Goal: Find contact information: Find contact information

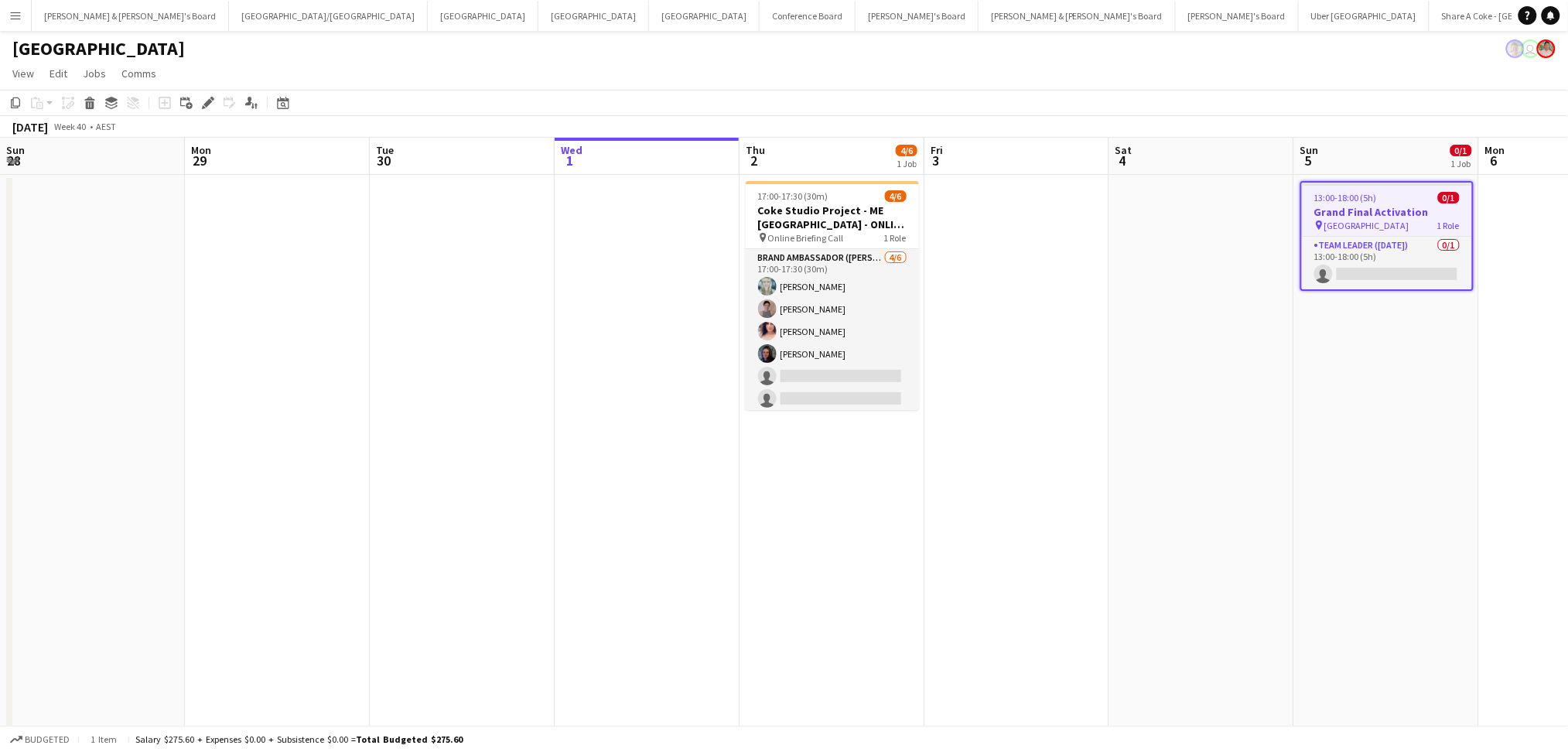
scroll to position [0, 369]
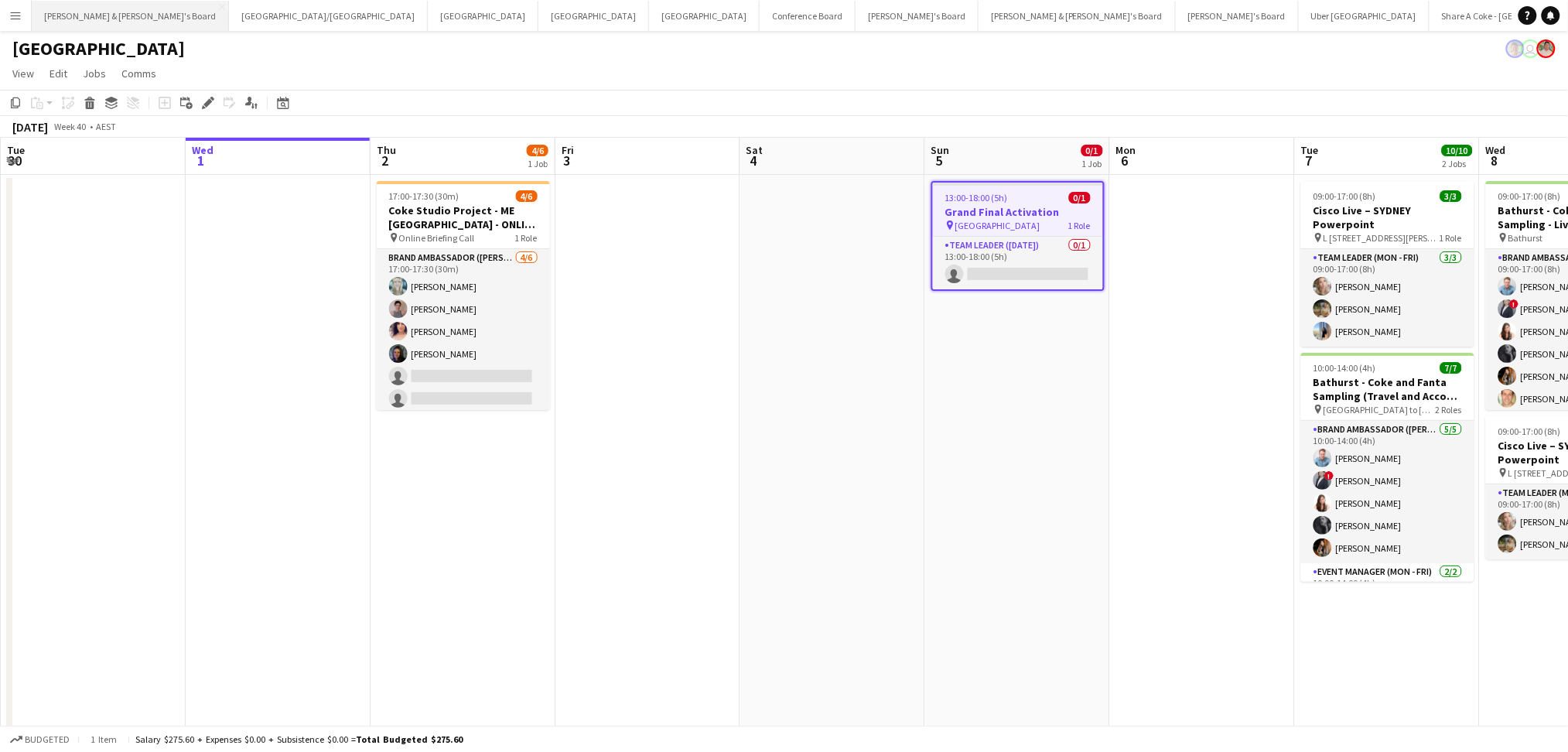
click at [57, 17] on button "[PERSON_NAME] & [PERSON_NAME]'s Board Close" at bounding box center [131, 16] width 197 height 30
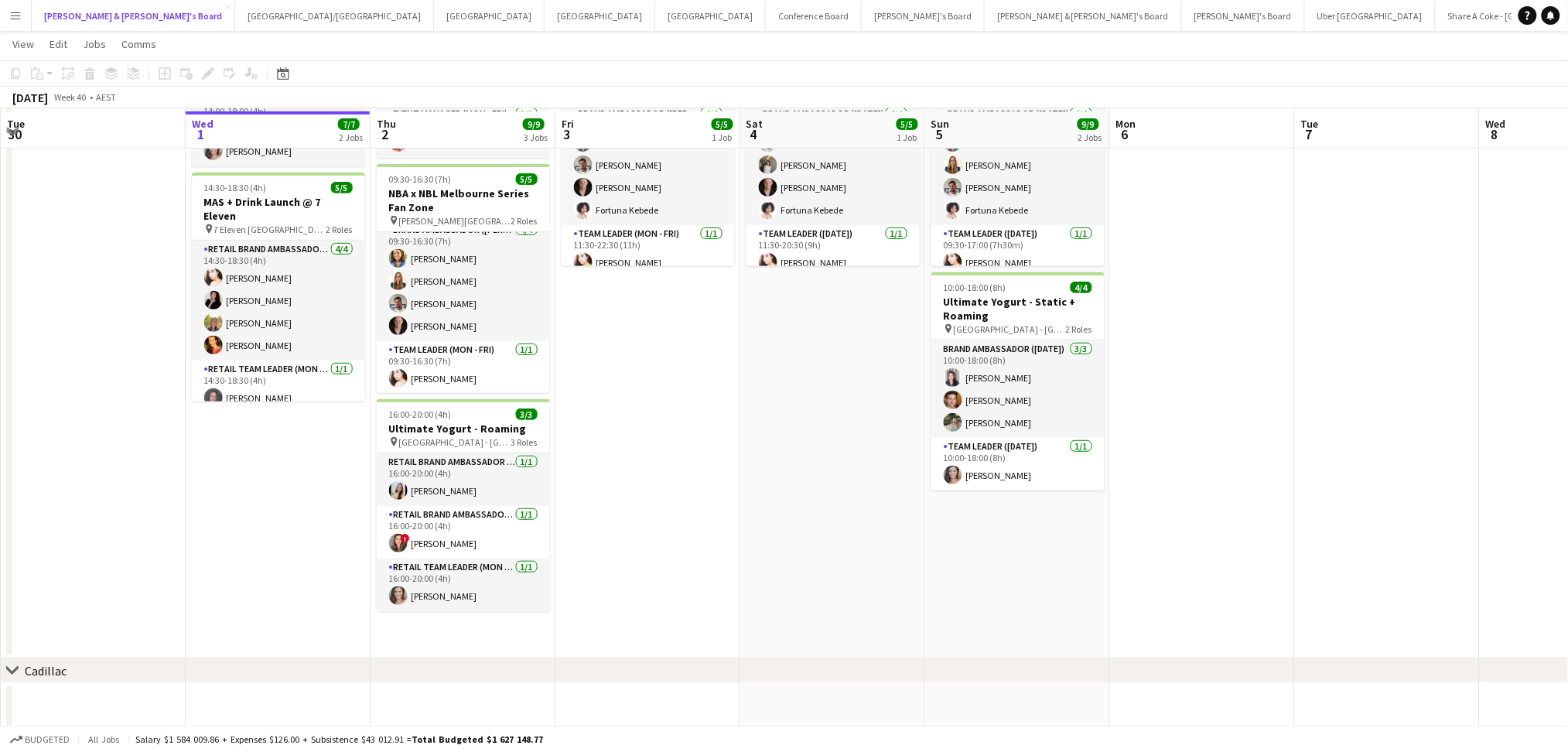
scroll to position [145, 0]
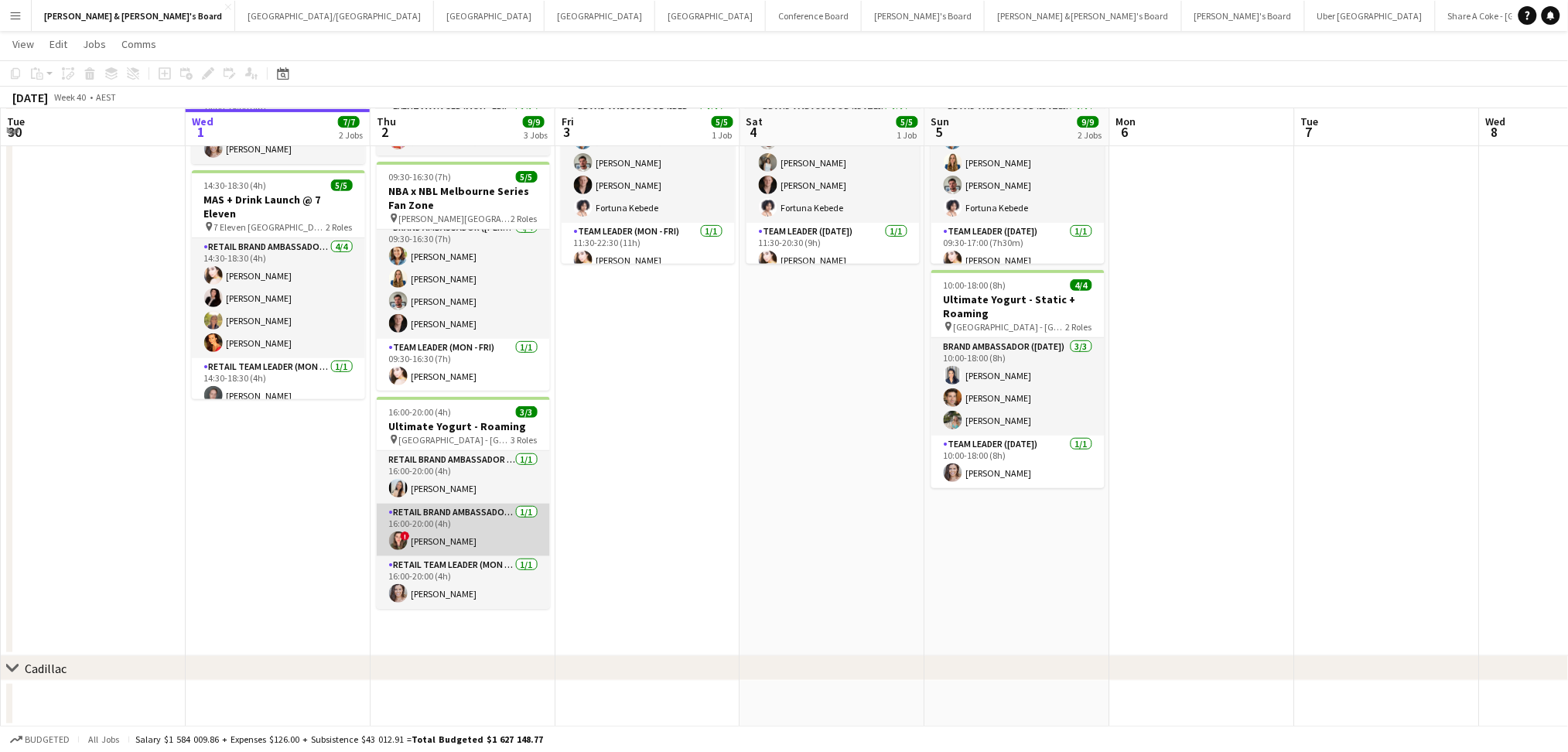
click at [458, 538] on app-card-role "RETAIL Brand Ambassador (Mon - Fri) [DATE] 16:00-20:00 (4h) ! [PERSON_NAME]" at bounding box center [463, 530] width 173 height 52
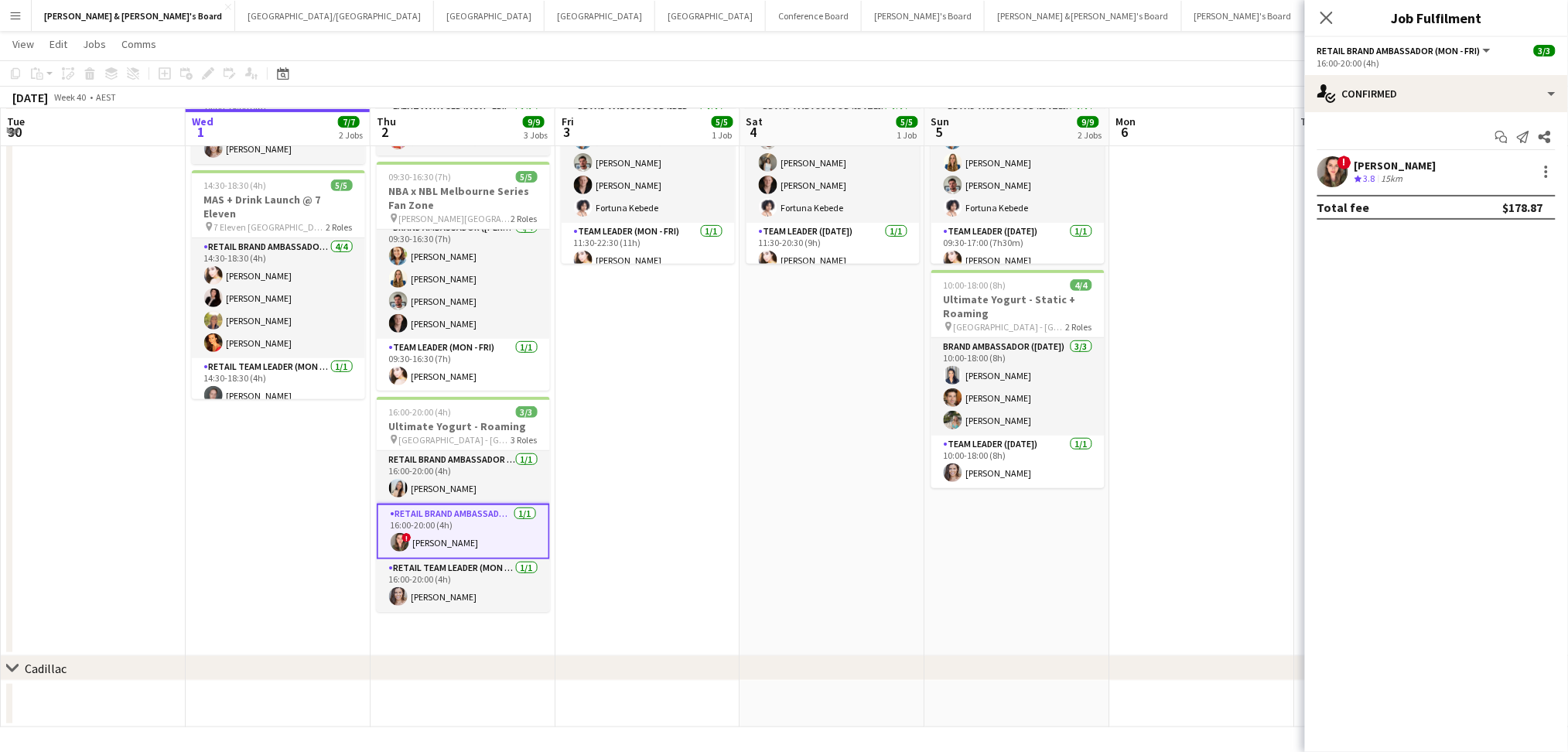
click at [1364, 158] on div "[PERSON_NAME]" at bounding box center [1396, 165] width 82 height 14
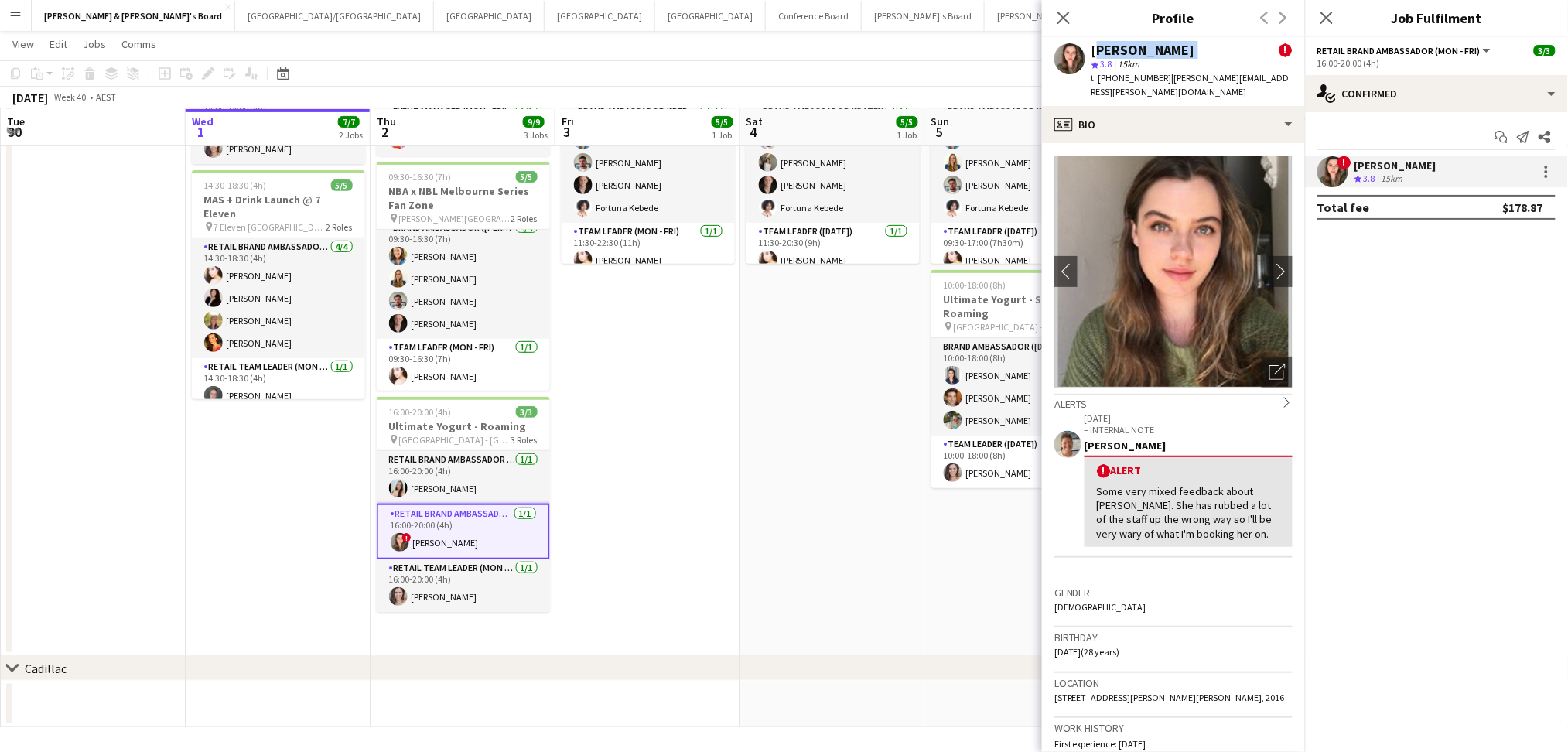
drag, startPoint x: 1094, startPoint y: 47, endPoint x: 1243, endPoint y: 47, distance: 149.0
click at [1243, 47] on div "[PERSON_NAME] !" at bounding box center [1192, 51] width 201 height 14
copy div "[PERSON_NAME]"
click at [1120, 77] on span "t. [PHONE_NUMBER]" at bounding box center [1132, 77] width 81 height 12
drag, startPoint x: 1113, startPoint y: 77, endPoint x: 1153, endPoint y: 76, distance: 40.0
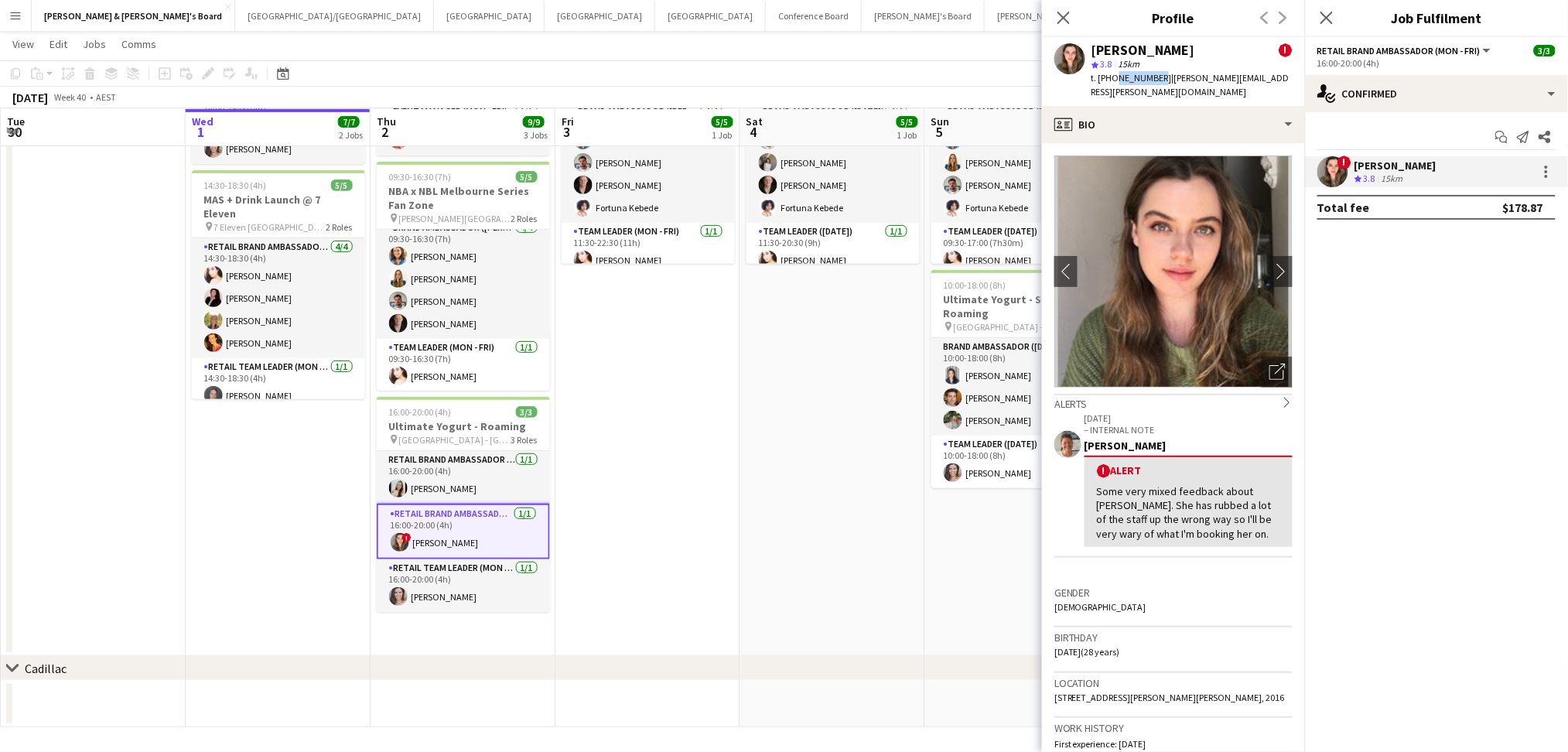
click at [1153, 76] on span "t. [PHONE_NUMBER]" at bounding box center [1132, 77] width 81 height 12
copy span "429402087"
